Goal: Navigation & Orientation: Find specific page/section

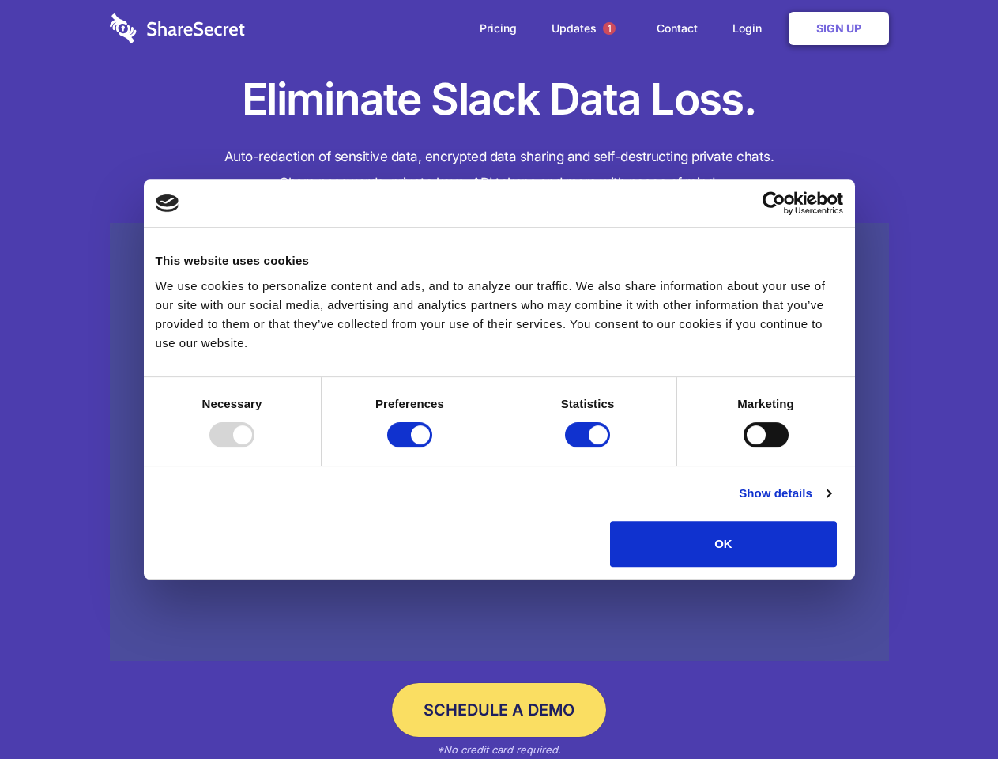
click at [255, 447] on div at bounding box center [231, 434] width 45 height 25
click at [432, 447] on input "Preferences" at bounding box center [409, 434] width 45 height 25
checkbox input "false"
click at [590, 447] on input "Statistics" at bounding box center [587, 434] width 45 height 25
checkbox input "false"
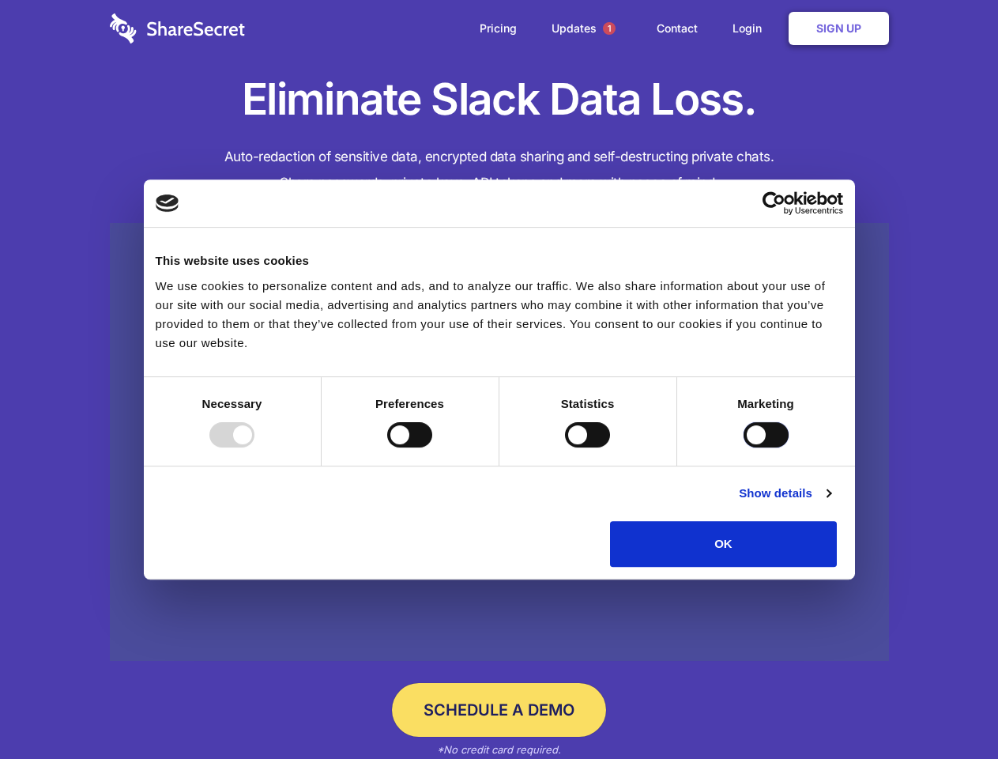
click at [744, 447] on input "Marketing" at bounding box center [766, 434] width 45 height 25
checkbox input "true"
click at [831, 503] on link "Show details" at bounding box center [785, 493] width 92 height 19
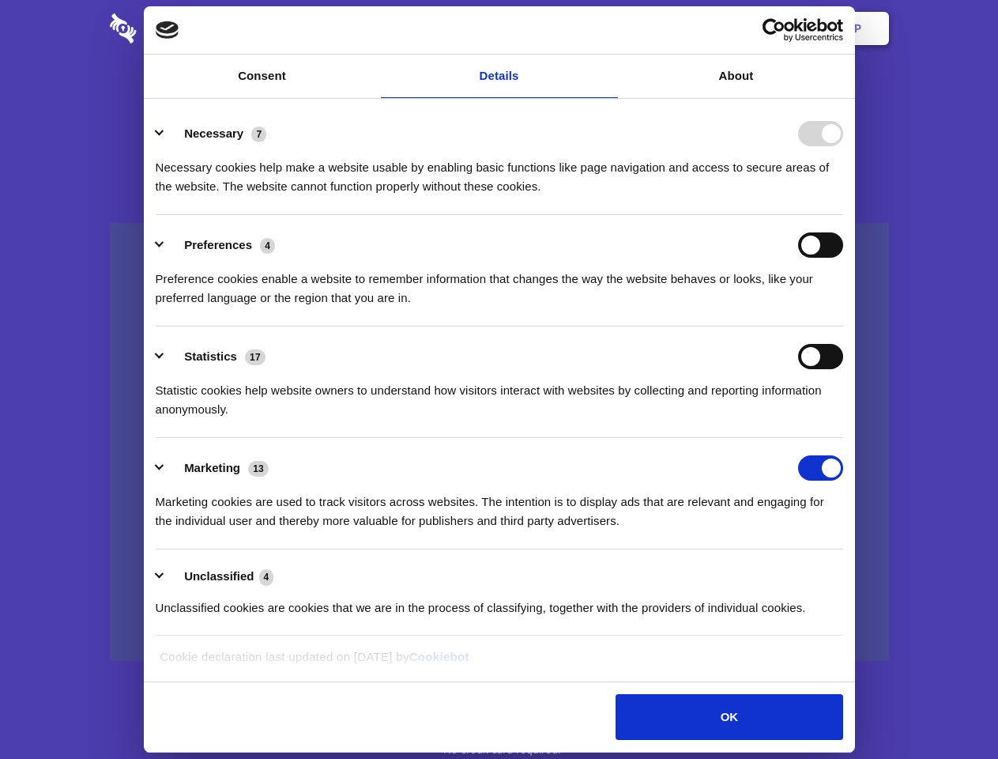
click at [844, 215] on li "Necessary 7 Necessary cookies help make a website usable by enabling basic func…" at bounding box center [500, 159] width 688 height 111
click at [609, 28] on span "1" at bounding box center [609, 28] width 13 height 13
